Goal: Check status: Check status

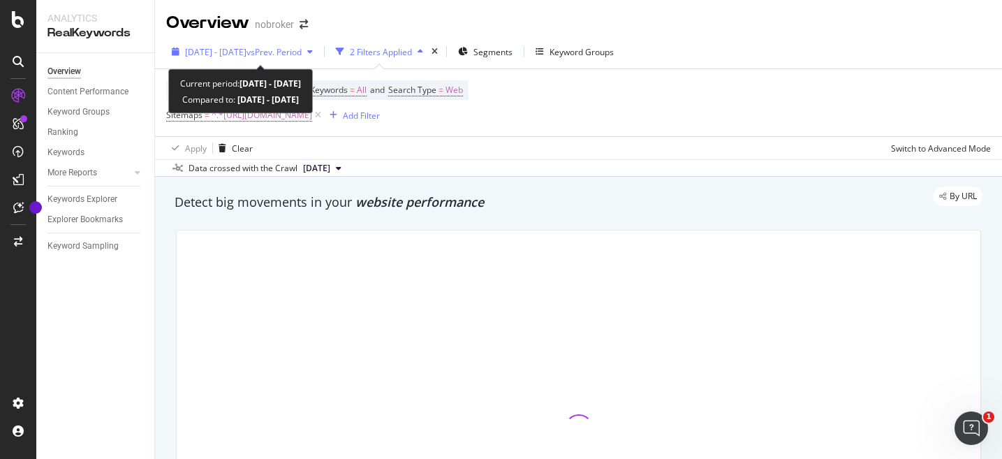
click at [313, 52] on icon "button" at bounding box center [310, 51] width 6 height 8
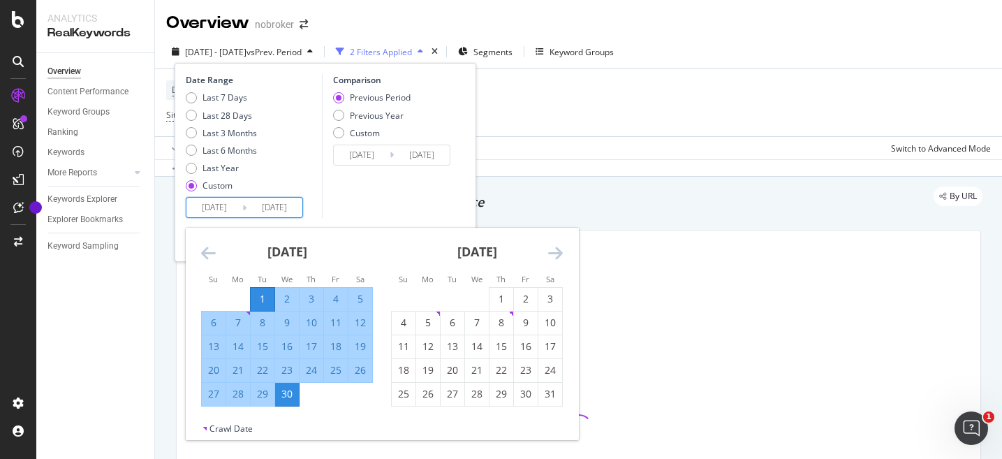
click at [229, 205] on input "[DATE]" at bounding box center [214, 208] width 56 height 20
click at [549, 249] on icon "Move forward to switch to the next month." at bounding box center [555, 252] width 15 height 17
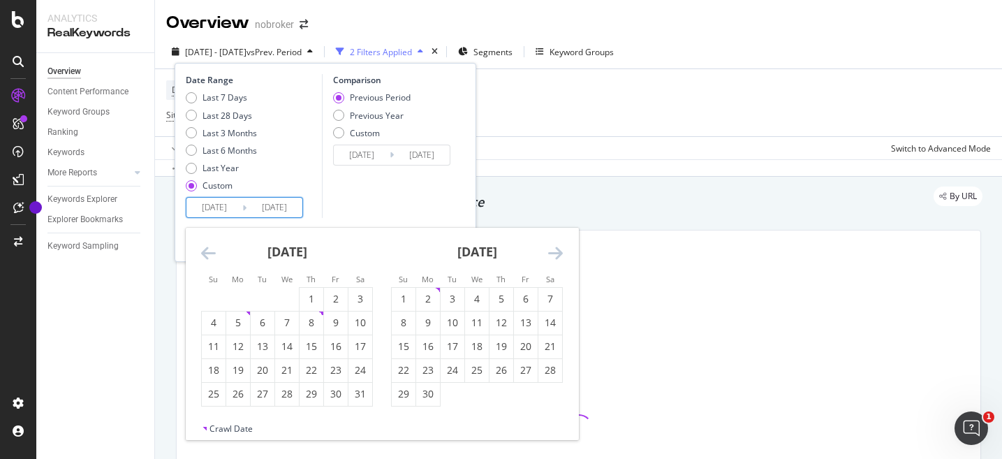
click at [551, 250] on icon "Move forward to switch to the next month." at bounding box center [555, 252] width 15 height 17
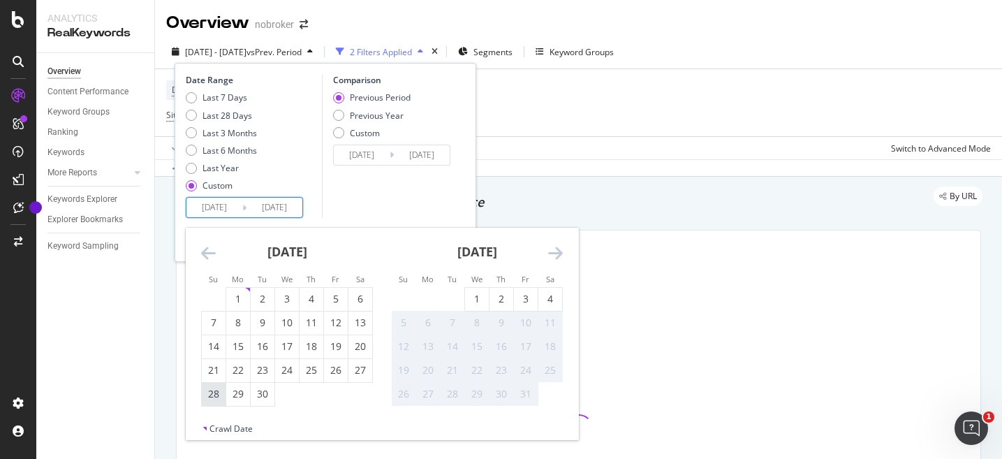
click at [216, 397] on div "28" at bounding box center [214, 394] width 24 height 14
type input "[DATE]"
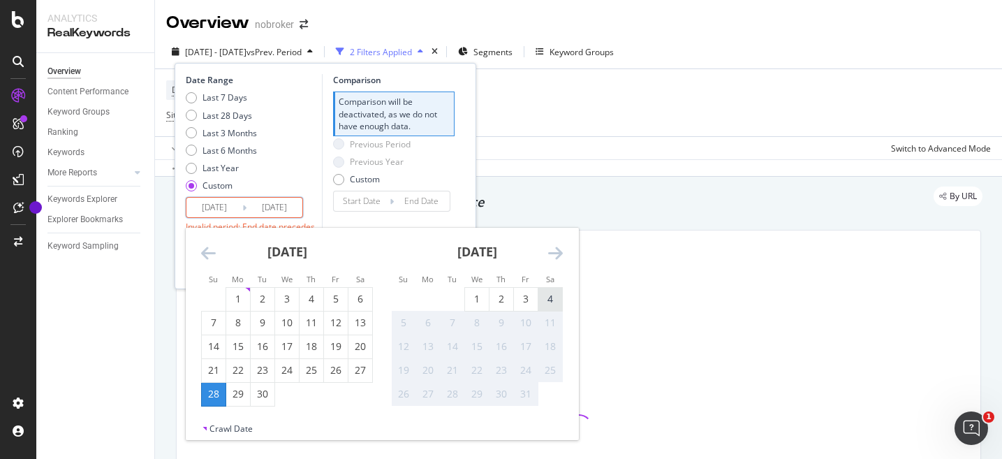
click at [550, 294] on div "4" at bounding box center [550, 299] width 24 height 14
type input "[DATE]"
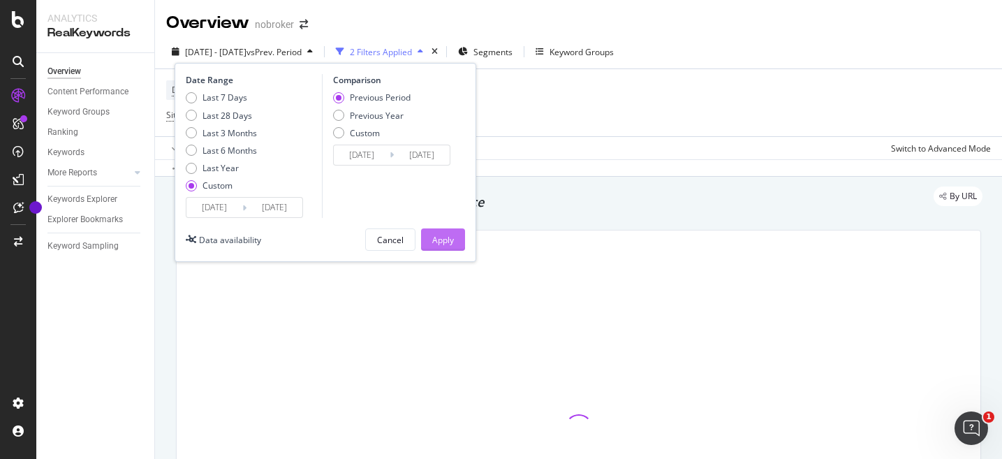
click at [443, 237] on div "Apply" at bounding box center [443, 240] width 22 height 12
